Goal: Task Accomplishment & Management: Manage account settings

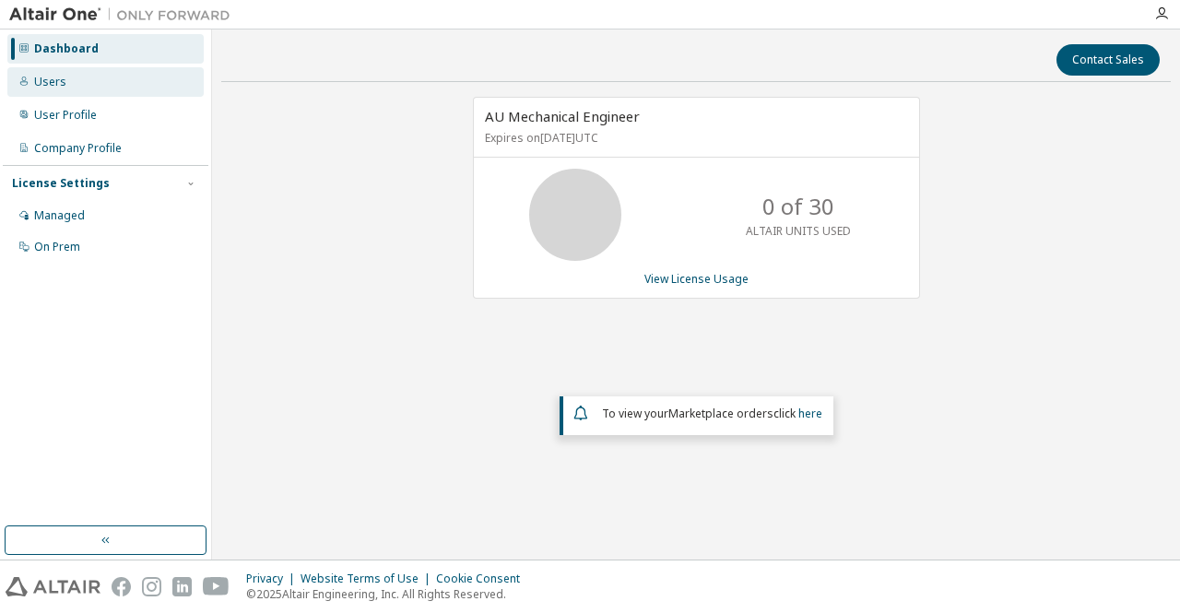
click at [56, 76] on div "Users" at bounding box center [50, 82] width 32 height 15
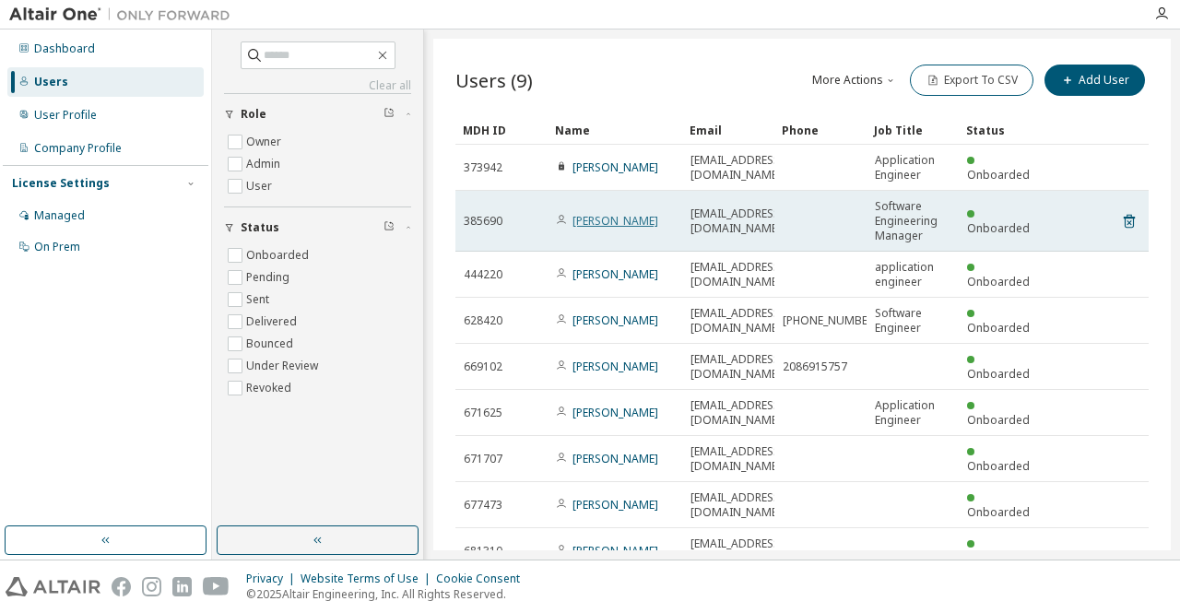
click at [607, 218] on link "Ricky Wyman" at bounding box center [615, 221] width 86 height 16
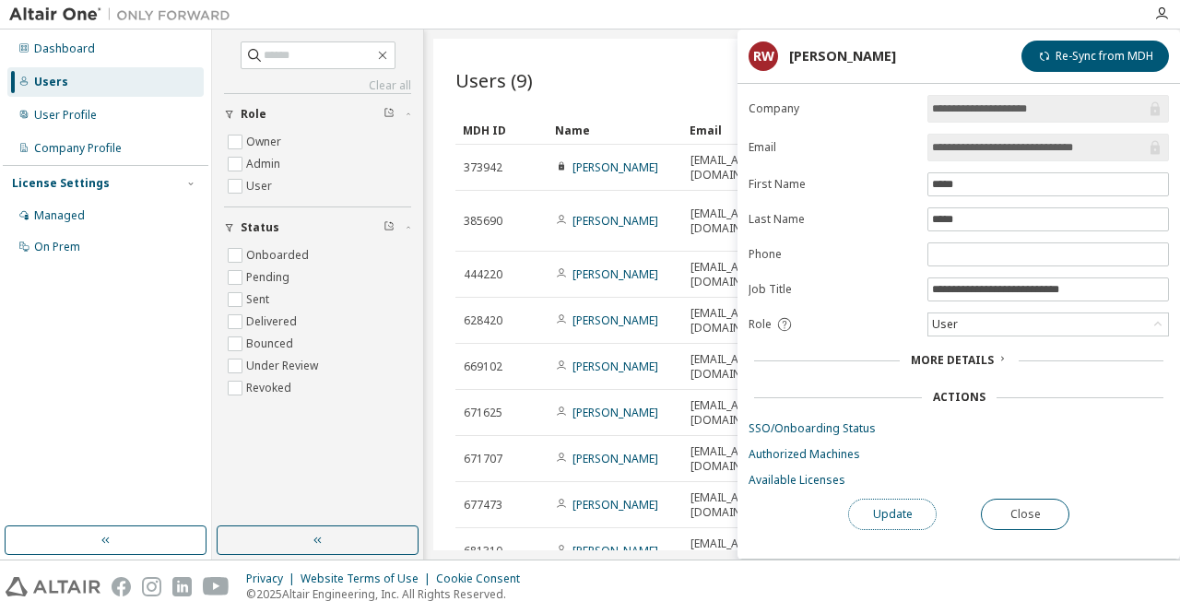
click at [890, 510] on button "Update" at bounding box center [892, 514] width 88 height 31
